Goal: Task Accomplishment & Management: Manage account settings

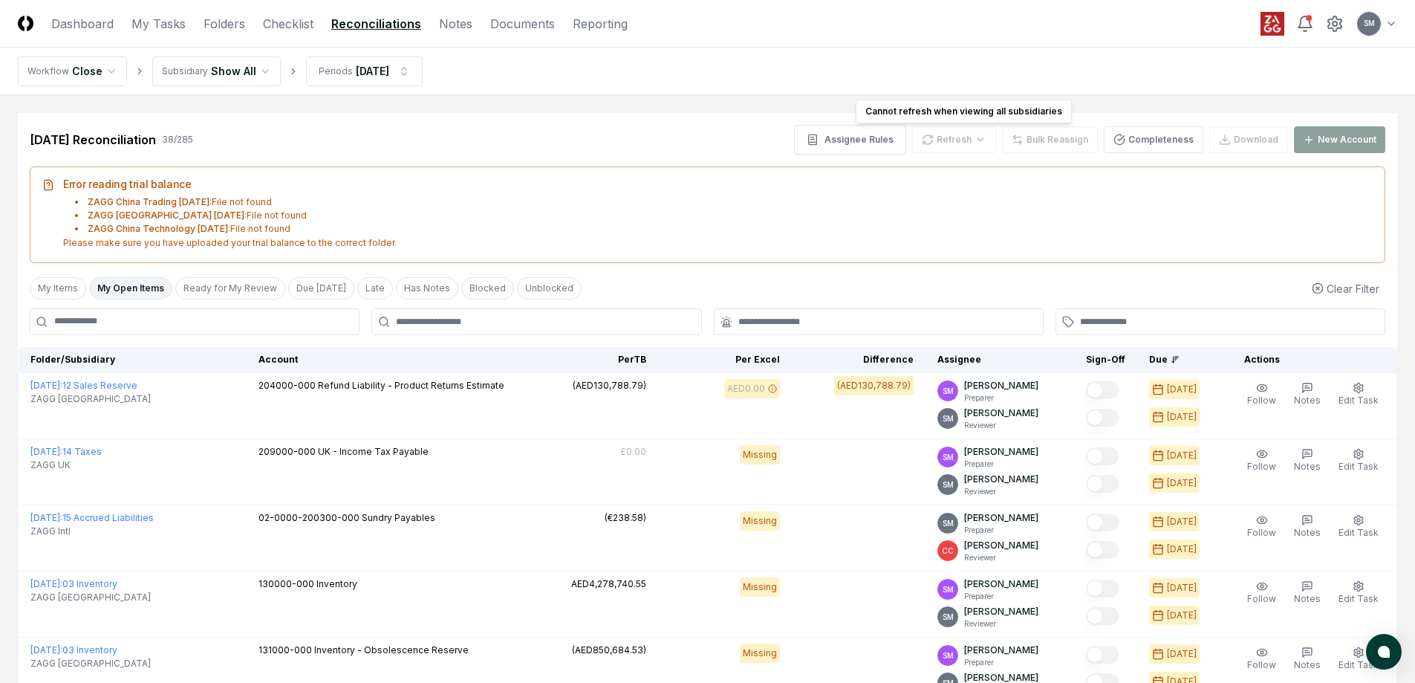
click at [953, 134] on div "Refresh" at bounding box center [954, 139] width 84 height 27
click at [463, 27] on link "Notes" at bounding box center [455, 24] width 33 height 18
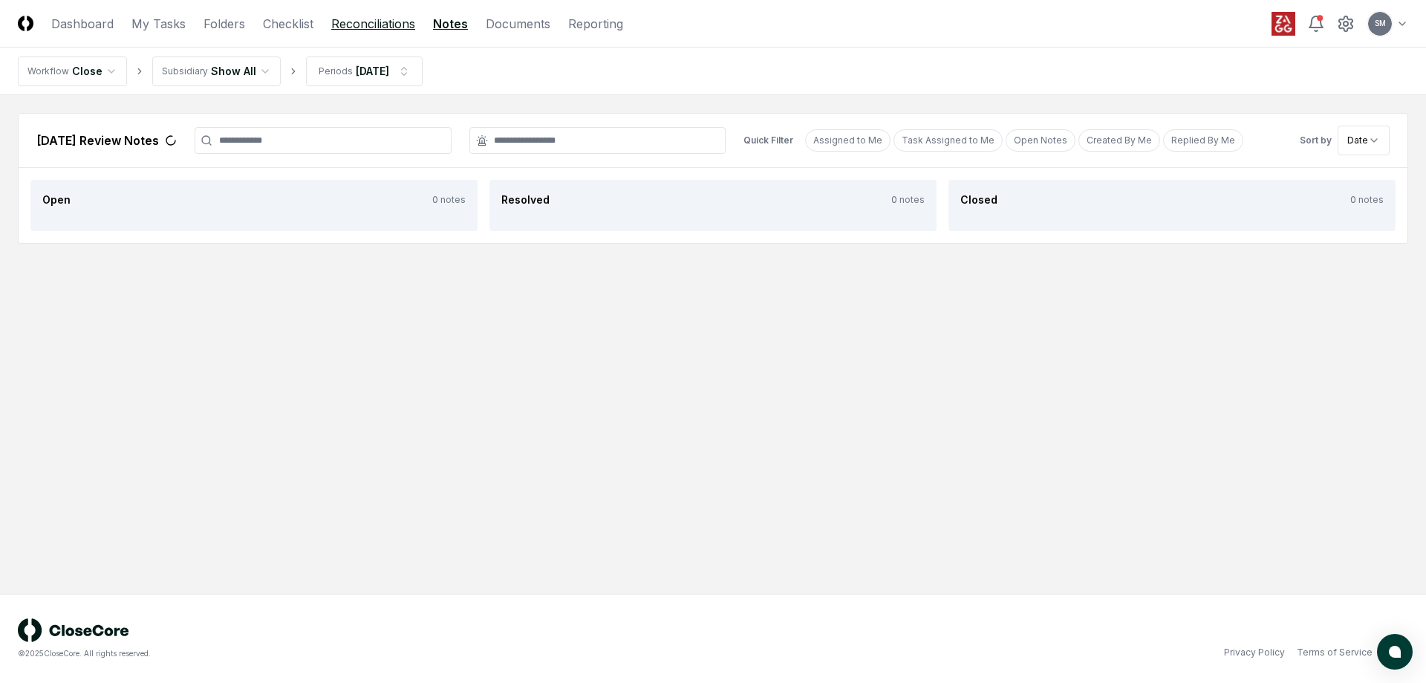
click at [387, 26] on link "Reconciliations" at bounding box center [373, 24] width 84 height 18
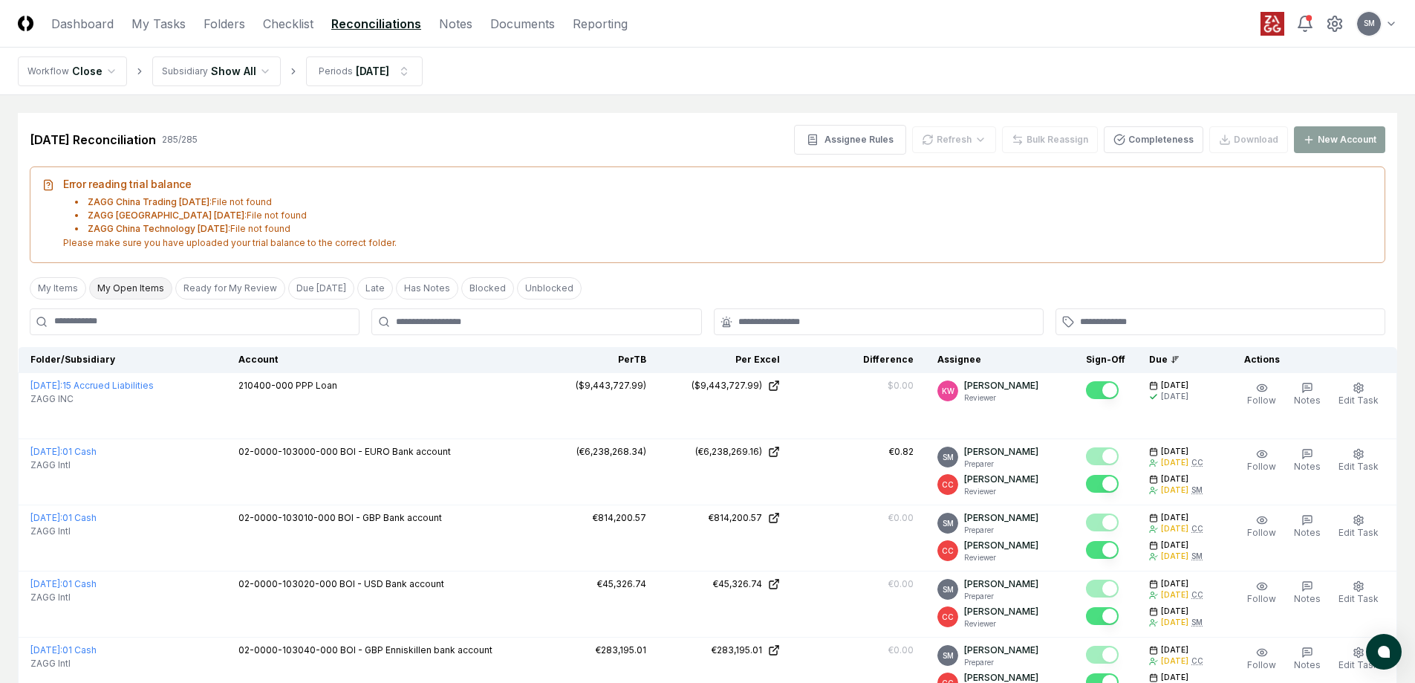
click at [156, 292] on button "My Open Items" at bounding box center [130, 288] width 83 height 22
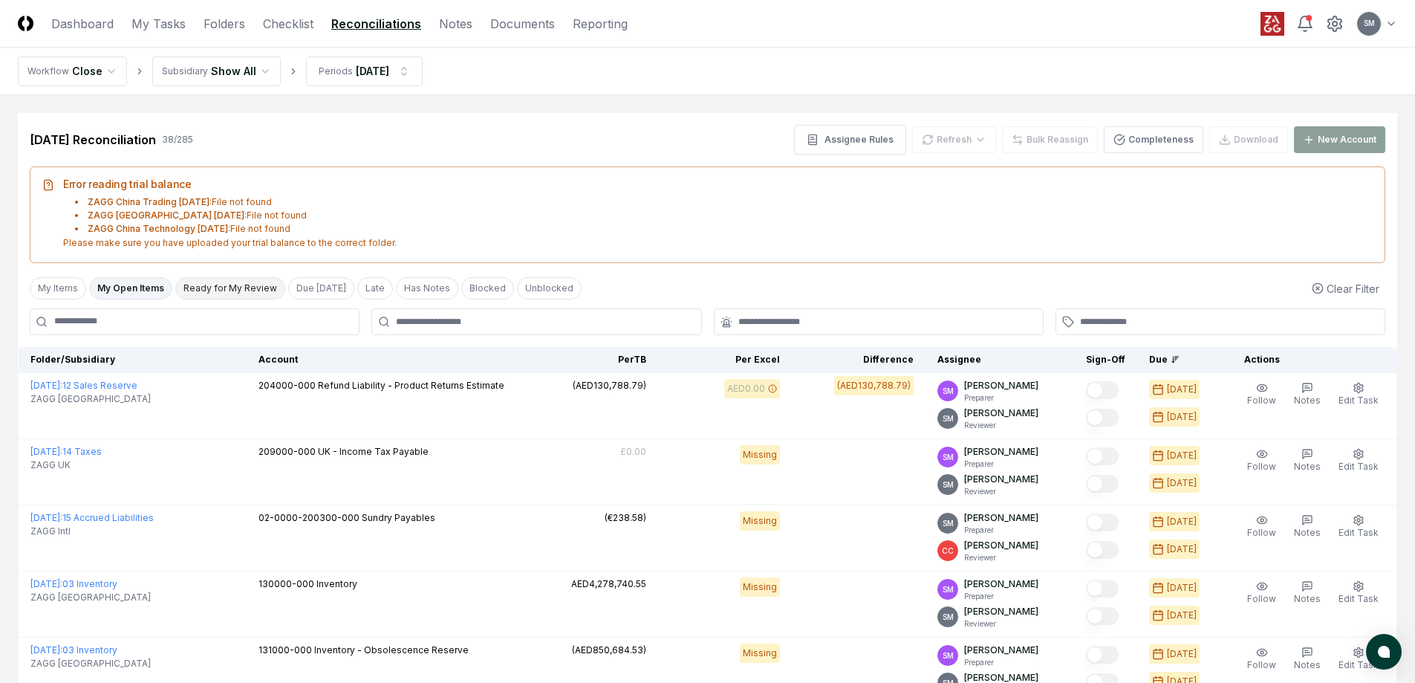
click at [221, 290] on button "Ready for My Review" at bounding box center [230, 288] width 110 height 22
